Goal: Task Accomplishment & Management: Manage account settings

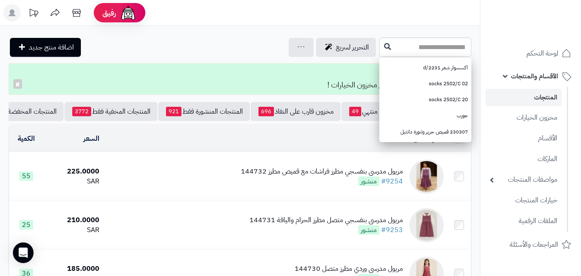
type input "*"
type input "******"
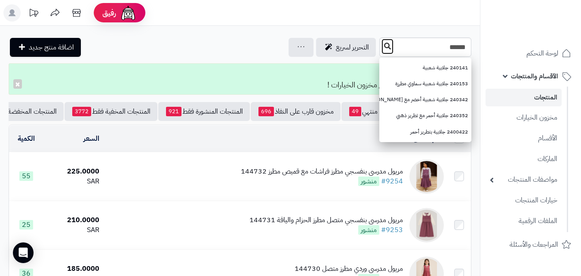
click at [381, 40] on button at bounding box center [387, 46] width 13 height 16
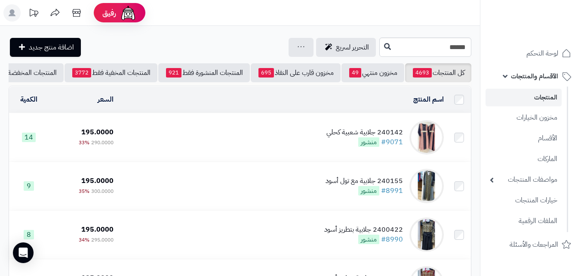
click at [314, 139] on td "240142 جلابية شعبية كحلي #9071 منشور" at bounding box center [282, 137] width 330 height 48
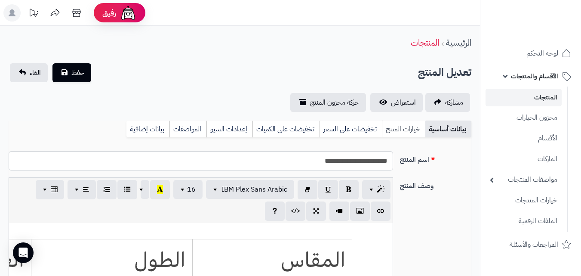
scroll to position [243, 0]
click at [416, 127] on link "خيارات المنتج" at bounding box center [403, 128] width 43 height 17
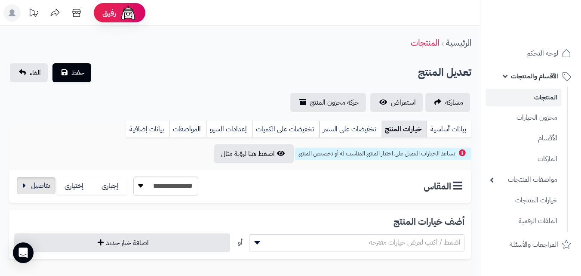
click at [45, 194] on div "**********" at bounding box center [106, 185] width 183 height 19
click at [28, 186] on button "button" at bounding box center [36, 185] width 39 height 17
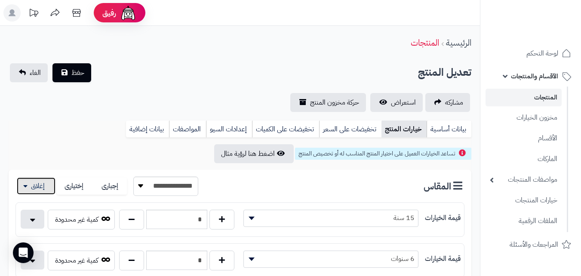
scroll to position [241, 0]
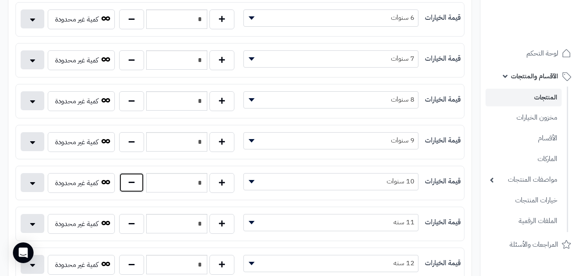
click at [135, 173] on button "button" at bounding box center [131, 182] width 25 height 20
type input "*"
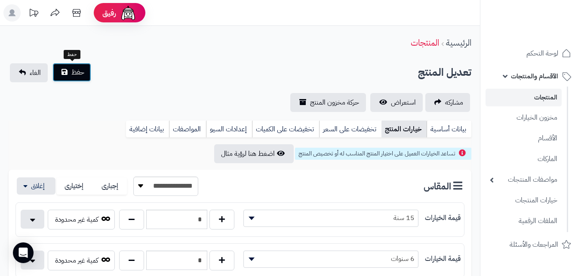
click at [86, 66] on button "حفظ" at bounding box center [71, 72] width 39 height 19
